Goal: Transaction & Acquisition: Purchase product/service

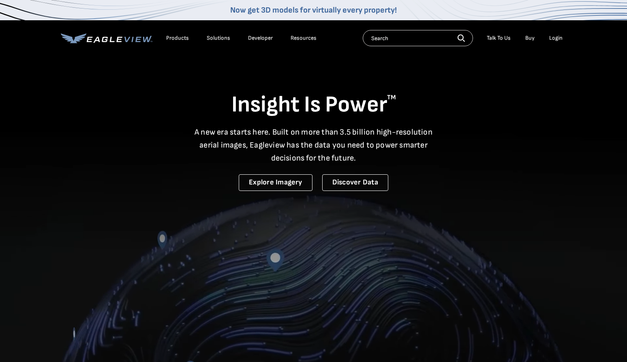
click at [556, 38] on div "Login" at bounding box center [555, 37] width 13 height 7
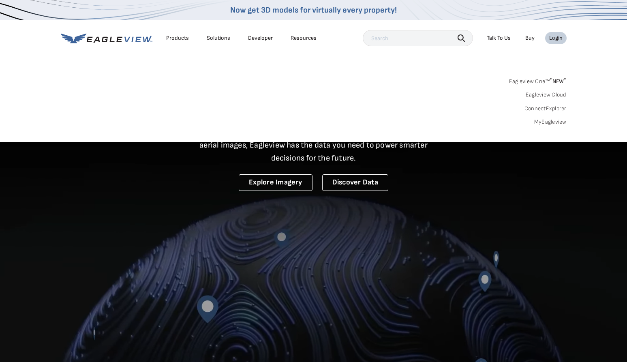
click at [556, 38] on div "Login" at bounding box center [555, 37] width 13 height 7
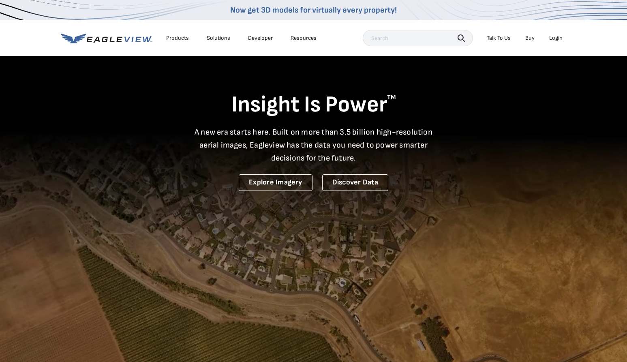
click at [556, 38] on div "Login" at bounding box center [555, 37] width 13 height 7
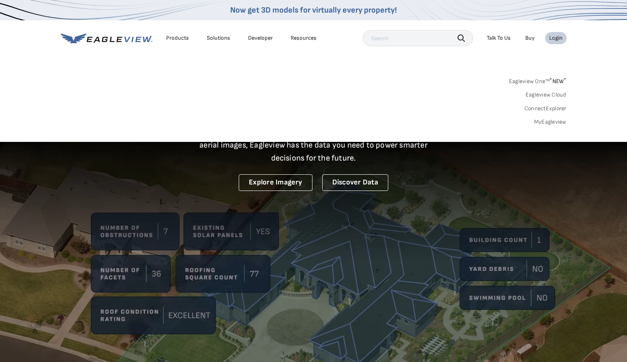
click at [557, 121] on link "MyEagleview" at bounding box center [550, 121] width 32 height 7
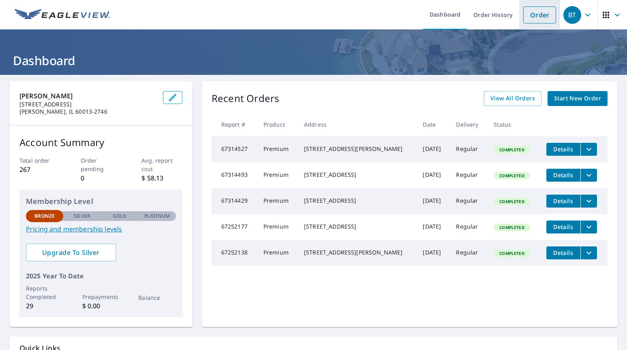
click at [543, 18] on link "Order" at bounding box center [539, 14] width 33 height 17
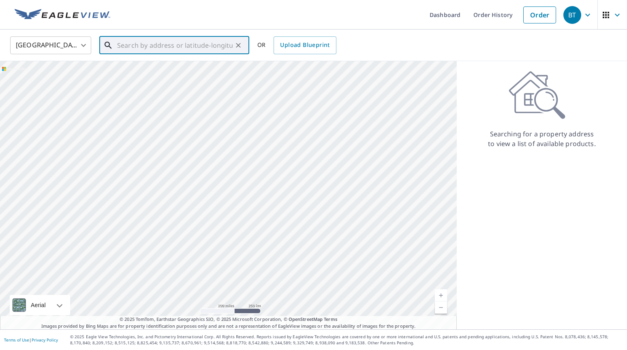
click at [145, 47] on input "text" at bounding box center [174, 45] width 115 height 23
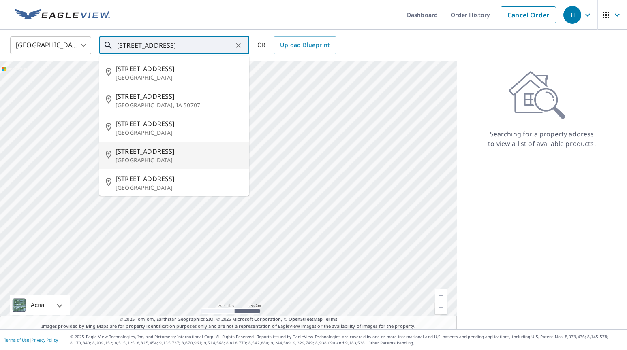
click at [141, 150] on span "133 E End Ave" at bounding box center [178, 152] width 127 height 10
type input "133 E End Ave Crystal Lake, IL 60014"
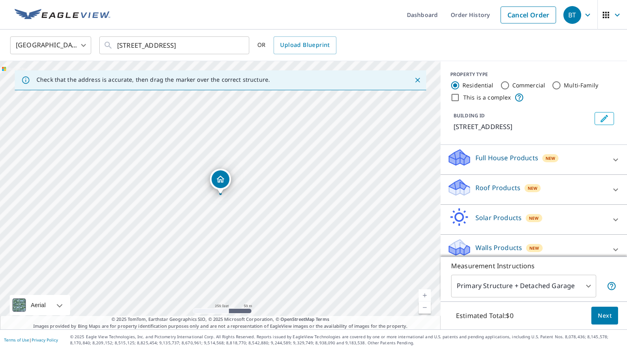
click at [421, 293] on link "Current Level 17, Zoom In" at bounding box center [425, 296] width 12 height 12
click at [421, 293] on link "Current Level 18, Zoom In" at bounding box center [425, 296] width 12 height 12
click at [421, 293] on link "Current Level 19, Zoom In" at bounding box center [425, 296] width 12 height 12
click at [459, 189] on icon at bounding box center [458, 191] width 4 height 7
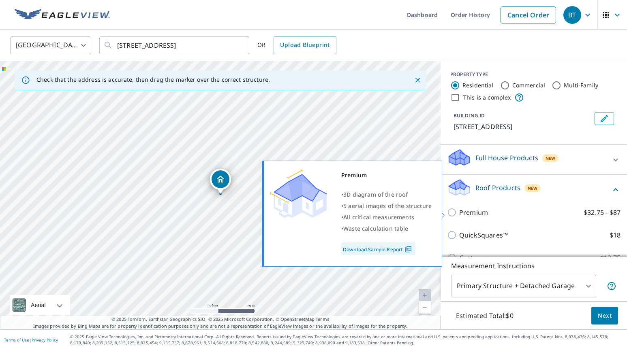
click at [451, 211] on input "Premium $32.75 - $87" at bounding box center [453, 213] width 12 height 10
checkbox input "true"
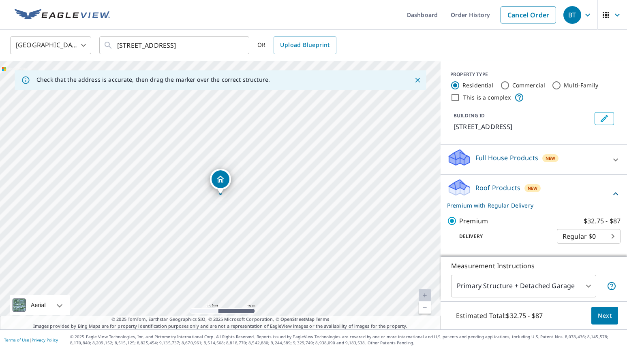
click at [608, 315] on span "Next" at bounding box center [605, 316] width 14 height 10
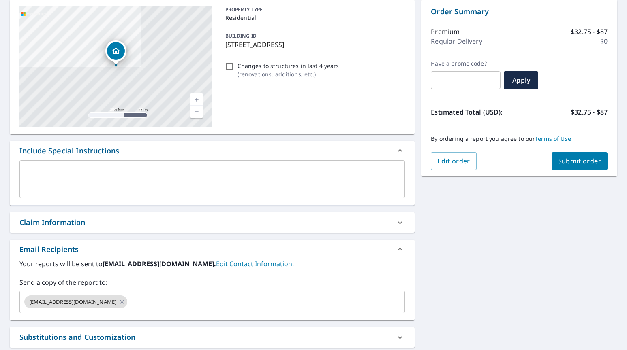
scroll to position [82, 0]
click at [128, 299] on input "text" at bounding box center [258, 301] width 261 height 15
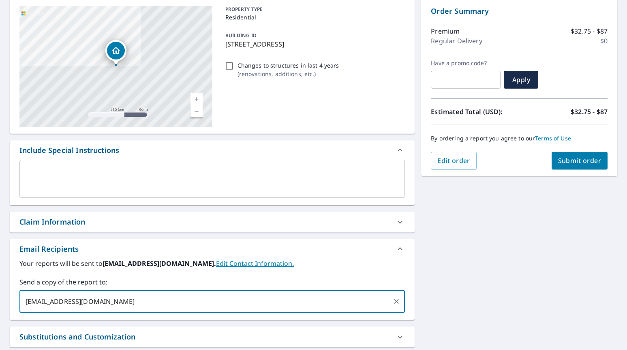
type input "brianturskey@icloud.com"
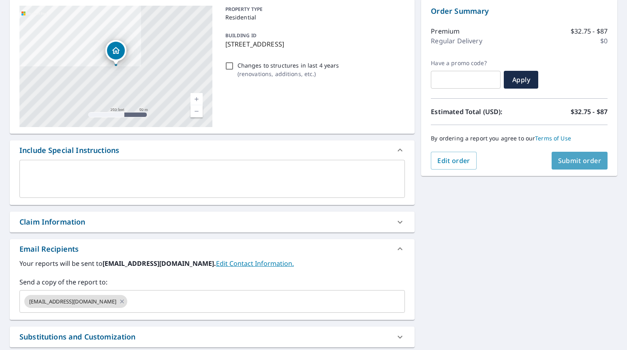
click at [583, 162] on span "Submit order" at bounding box center [579, 160] width 43 height 9
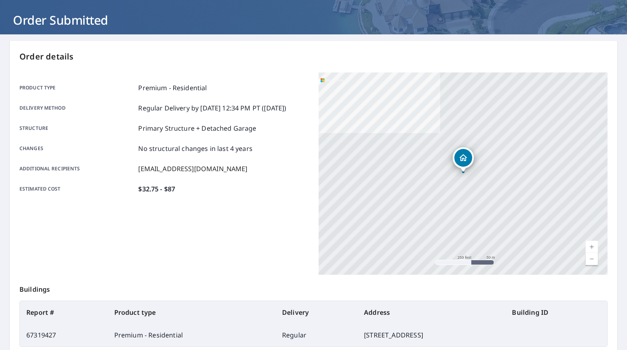
scroll to position [10, 0]
